Goal: Information Seeking & Learning: Learn about a topic

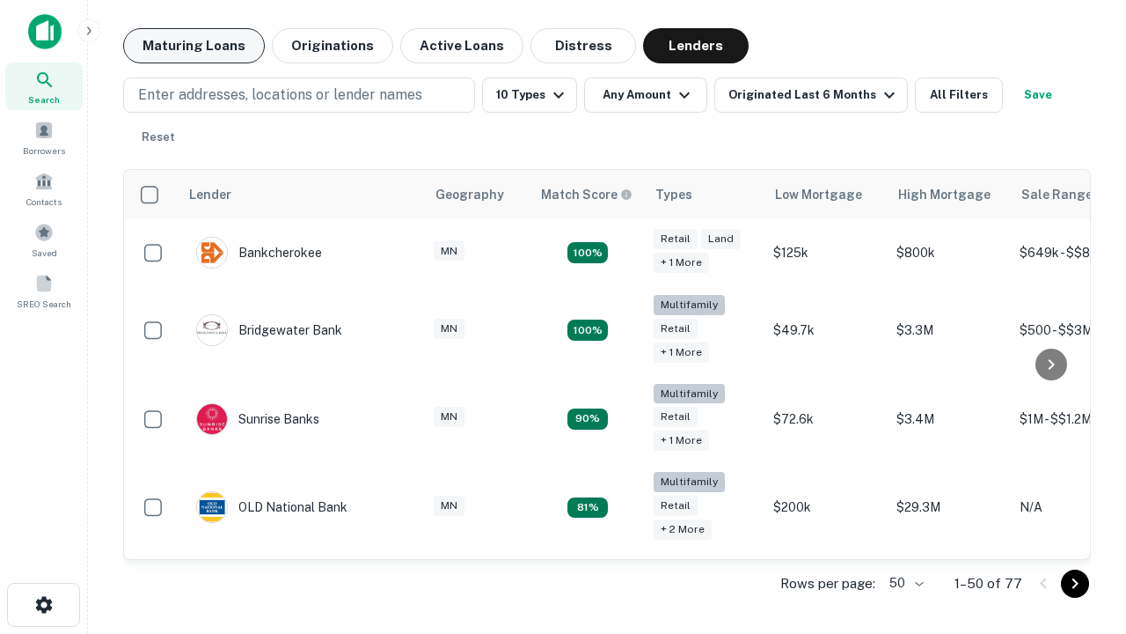
click at [194, 46] on button "Maturing Loans" at bounding box center [194, 45] width 142 height 35
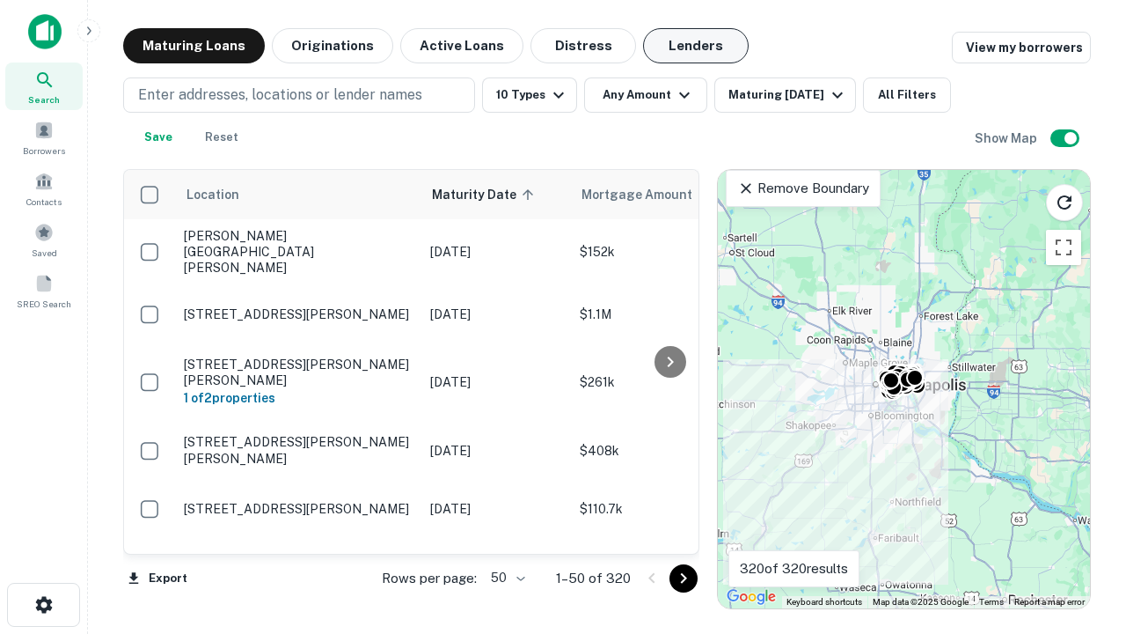
click at [696, 46] on button "Lenders" at bounding box center [696, 45] width 106 height 35
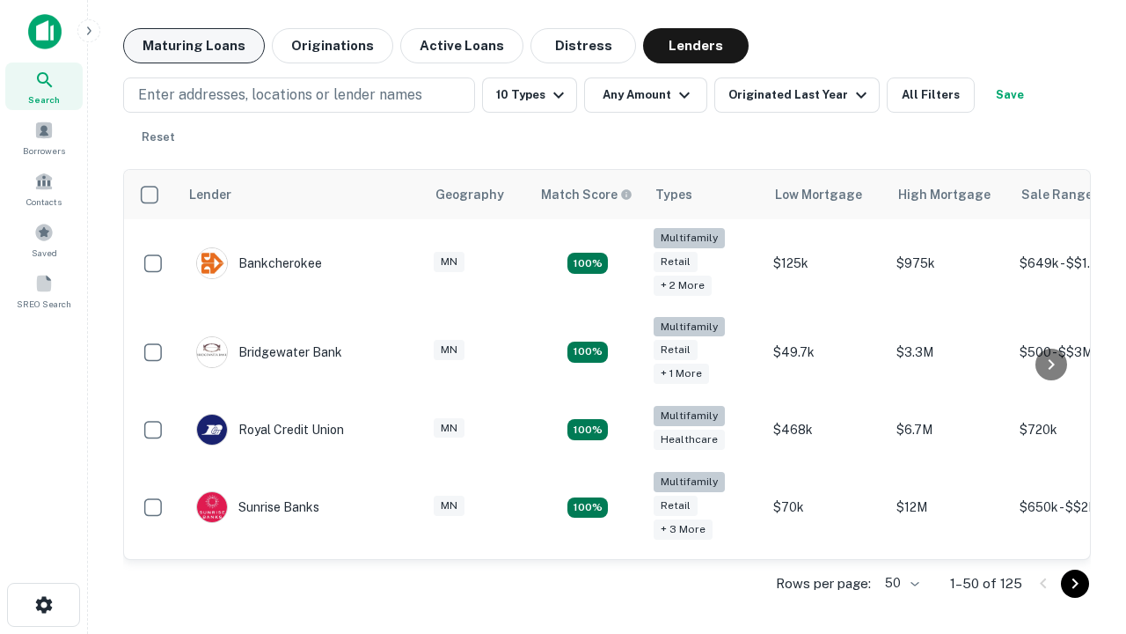
click at [194, 46] on button "Maturing Loans" at bounding box center [194, 45] width 142 height 35
